Goal: Information Seeking & Learning: Find specific fact

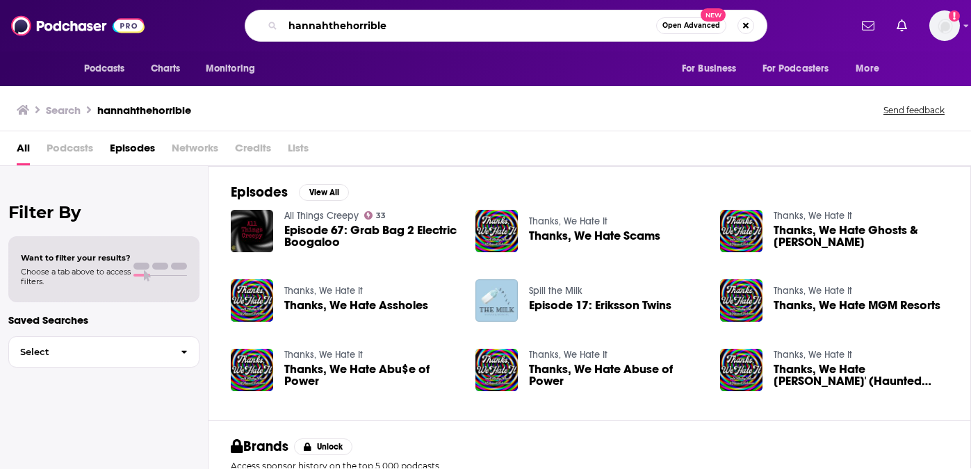
click at [330, 26] on input "hannahthehorrible" at bounding box center [469, 26] width 373 height 22
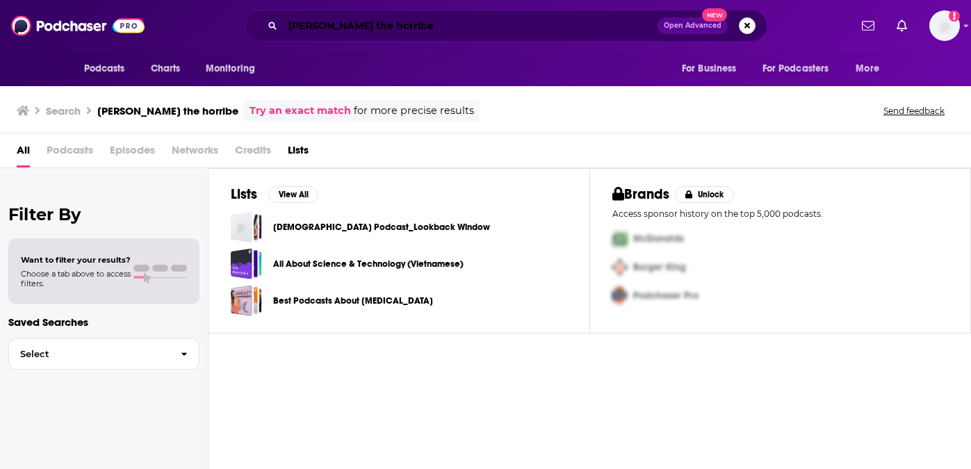
click at [403, 26] on input "[PERSON_NAME] the horribe" at bounding box center [470, 26] width 375 height 22
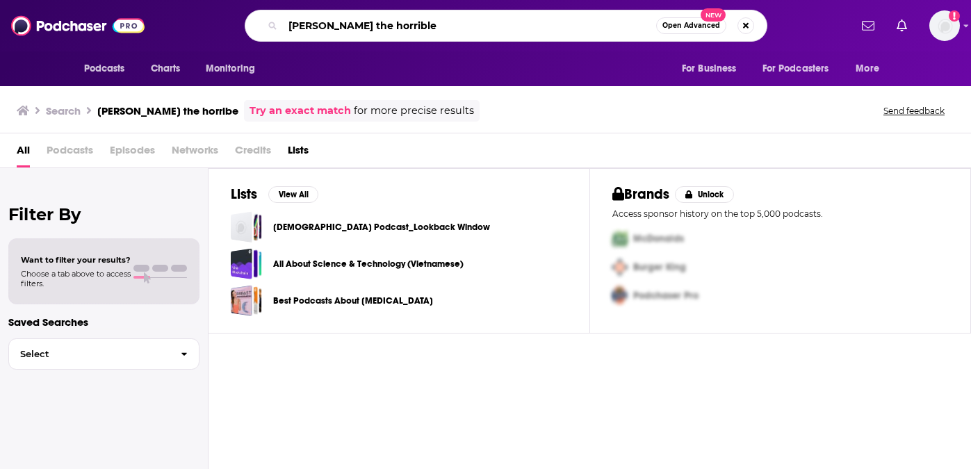
type input "[PERSON_NAME] the horrible"
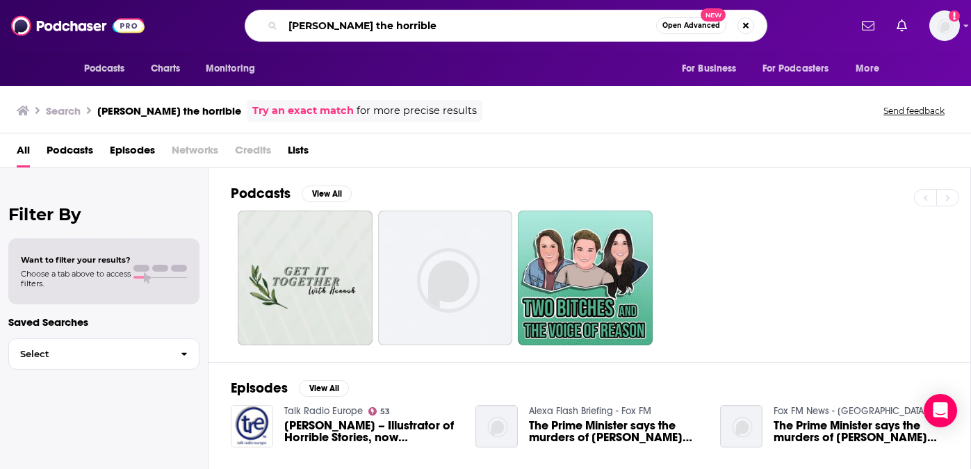
drag, startPoint x: 404, startPoint y: 24, endPoint x: 261, endPoint y: 21, distance: 143.3
click at [261, 22] on div "[PERSON_NAME] the horrible Open Advanced New" at bounding box center [506, 26] width 523 height 32
